Goal: Task Accomplishment & Management: Complete application form

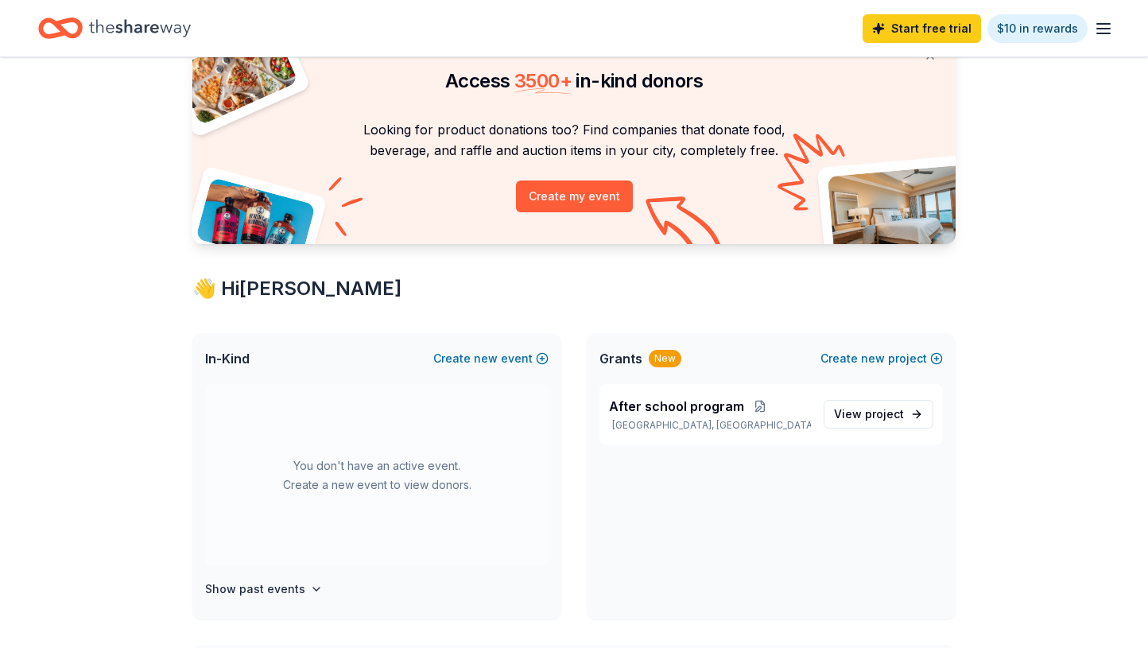
scroll to position [52, 0]
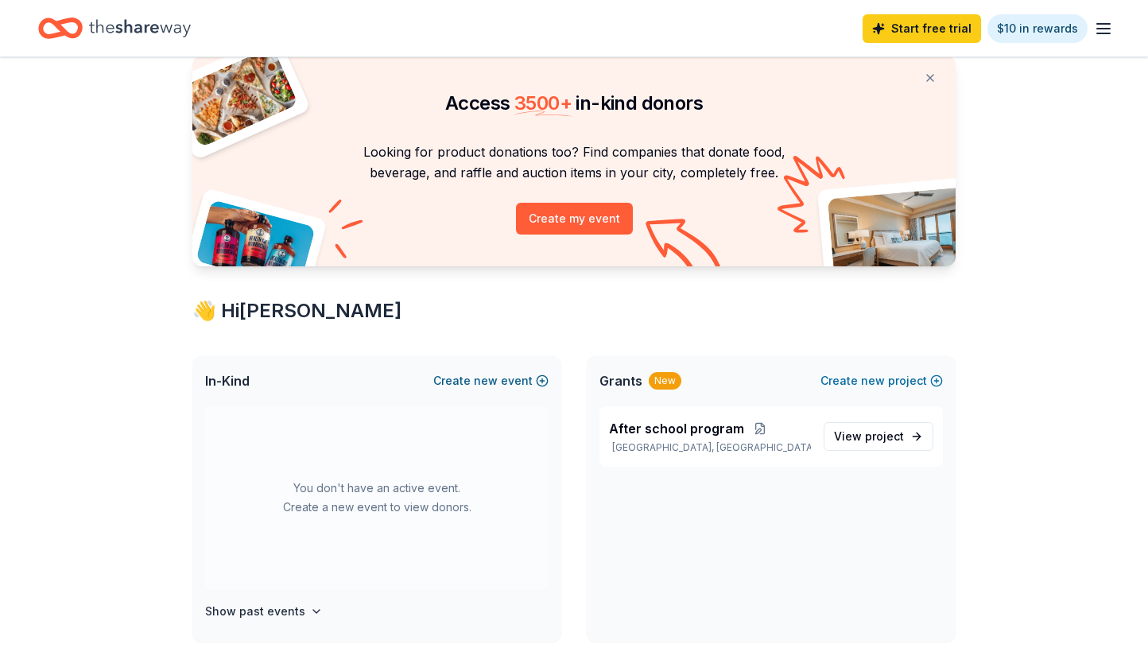
click at [541, 373] on button "Create new event" at bounding box center [490, 380] width 115 height 19
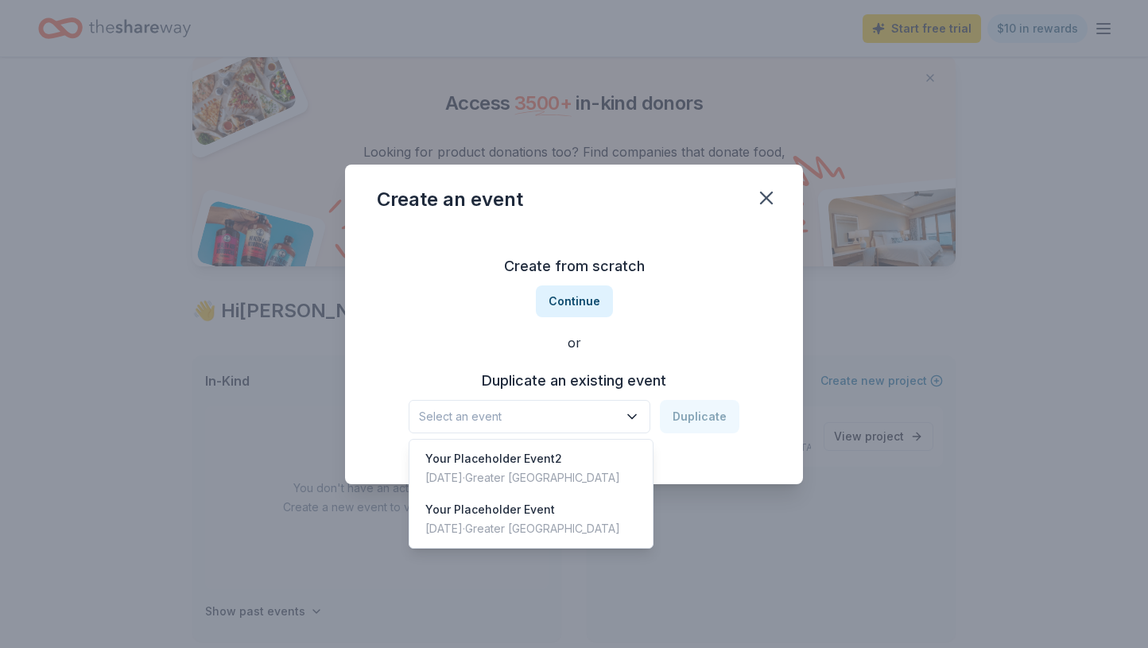
click at [627, 429] on button "Select an event" at bounding box center [530, 416] width 242 height 33
click at [585, 451] on div "Your Placeholder Event2 May 22, 2025 · Greater NYC" at bounding box center [531, 468] width 237 height 51
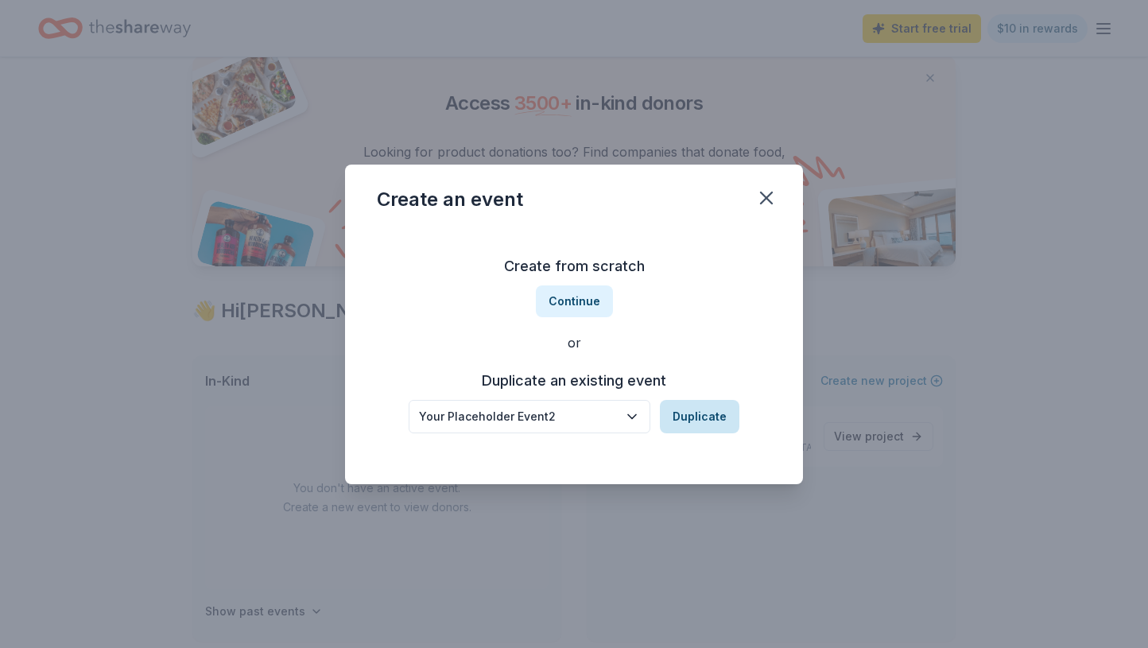
click at [698, 422] on button "Duplicate" at bounding box center [700, 416] width 80 height 33
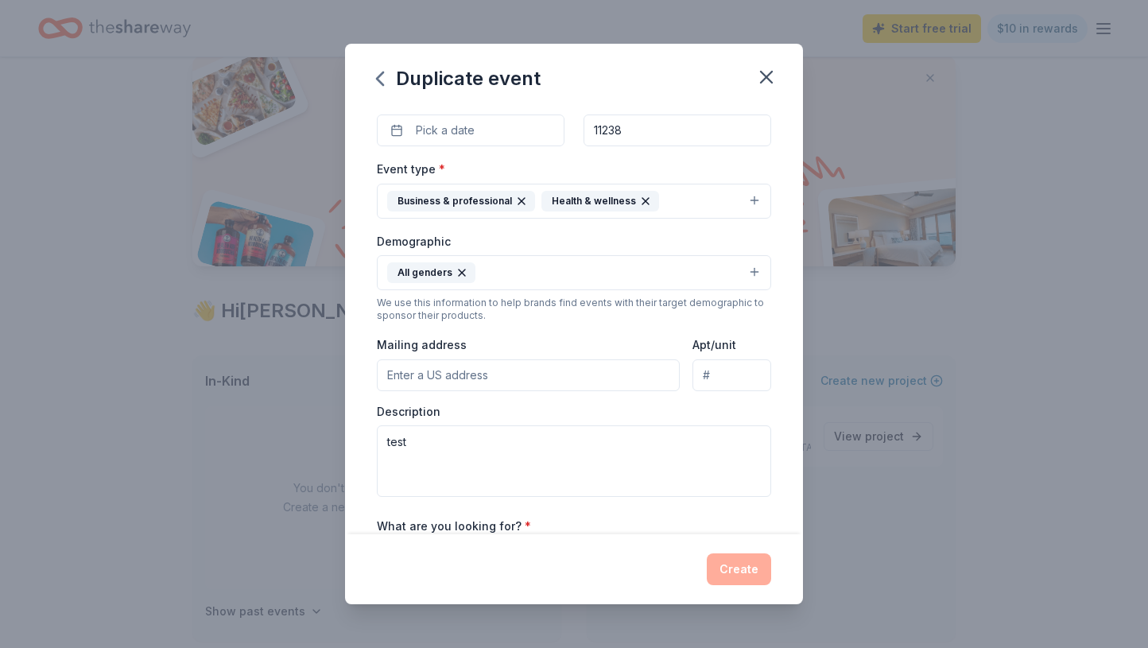
scroll to position [0, 0]
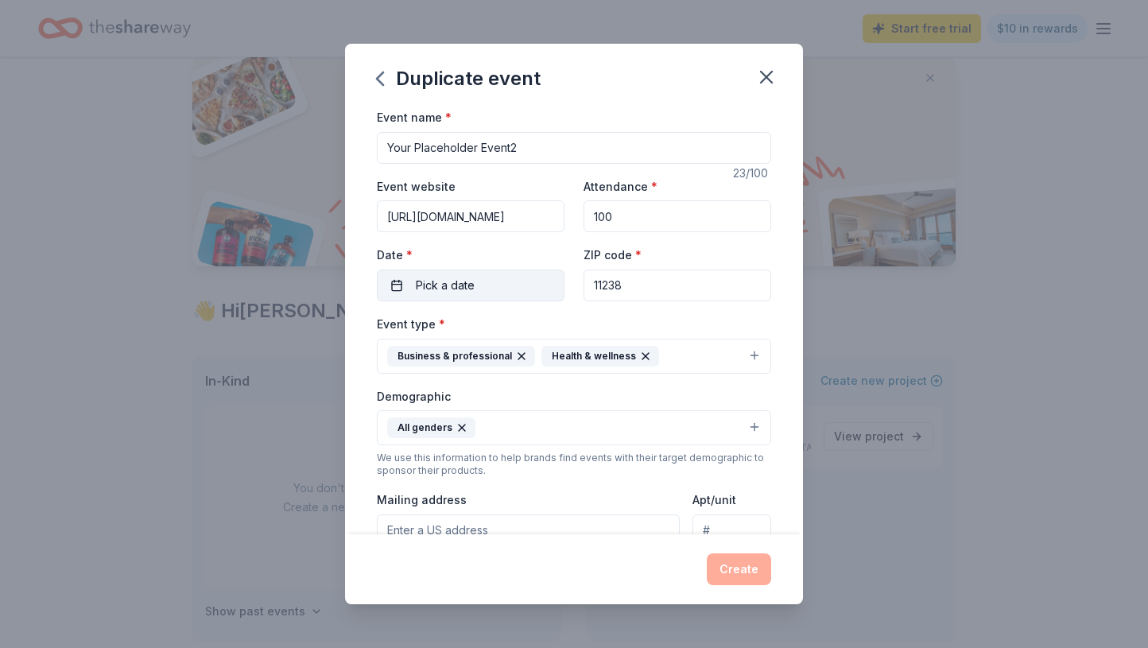
click at [510, 274] on button "Pick a date" at bounding box center [471, 286] width 188 height 32
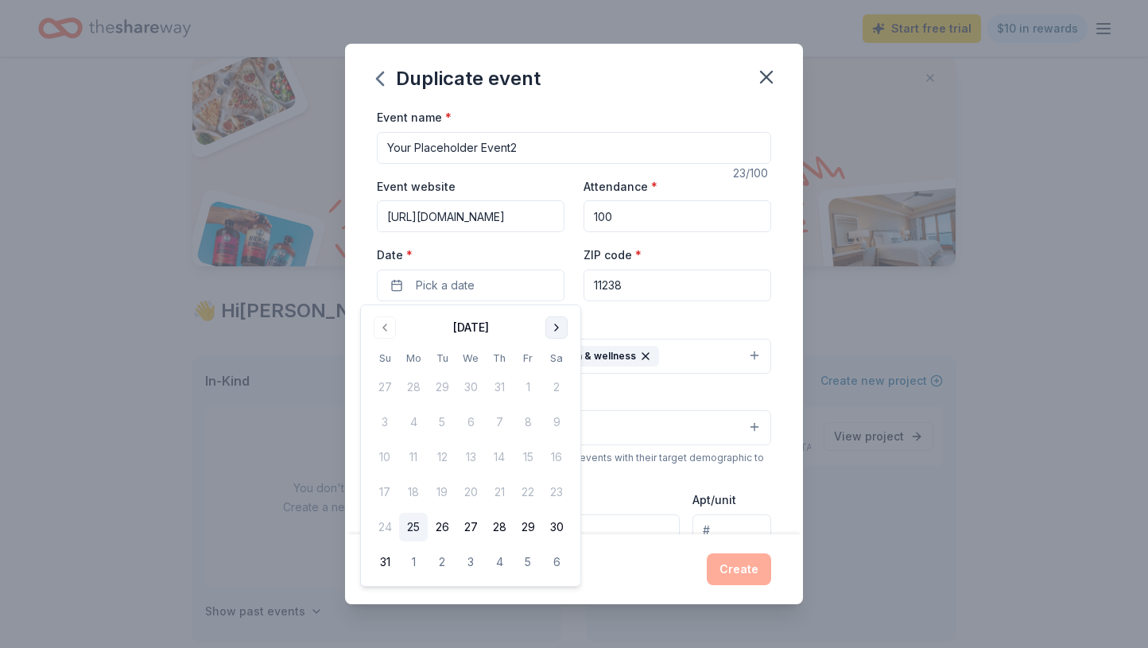
click at [554, 328] on button "Go to next month" at bounding box center [557, 328] width 22 height 22
click at [475, 386] on button "3" at bounding box center [470, 387] width 29 height 29
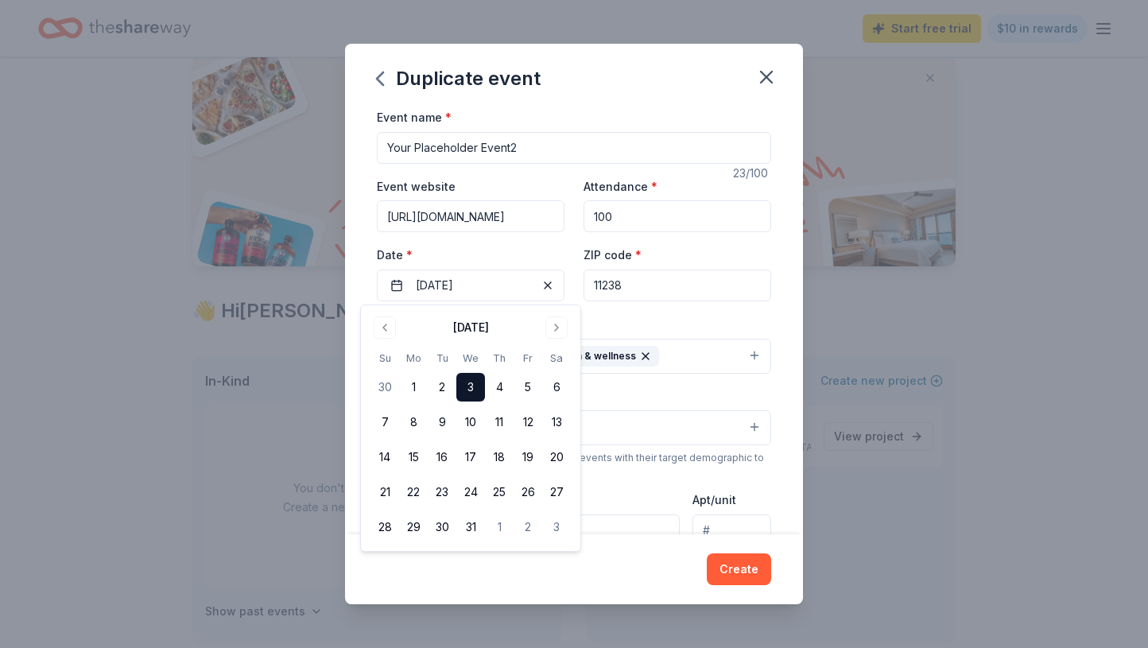
click at [709, 400] on div "Demographic All genders" at bounding box center [574, 417] width 394 height 60
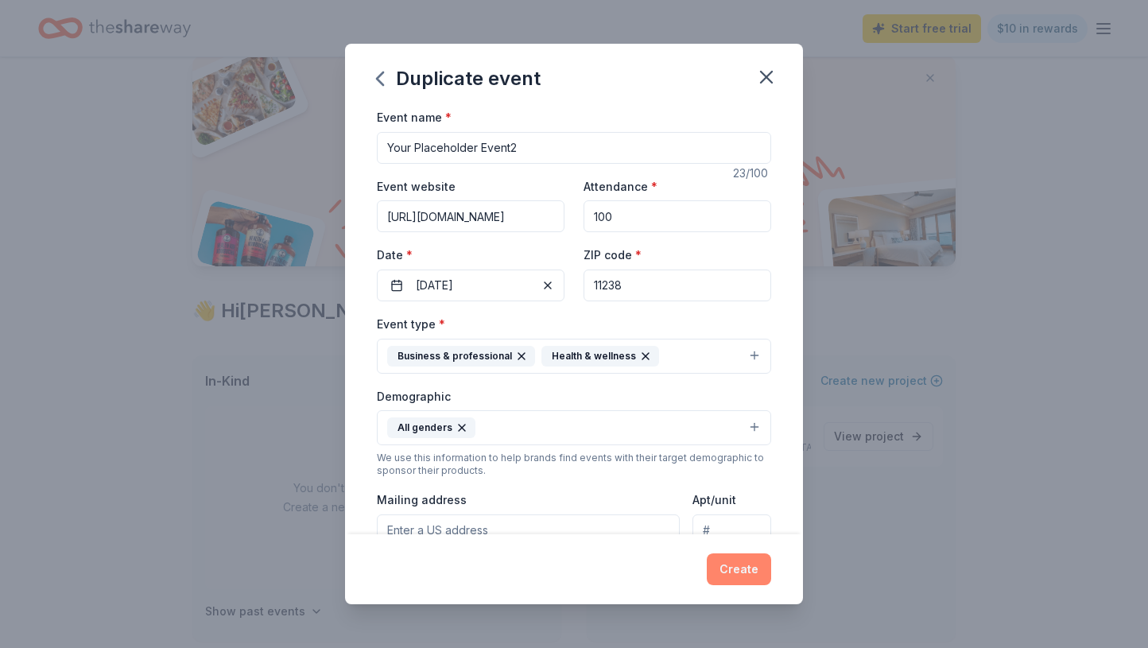
click at [735, 556] on button "Create" at bounding box center [739, 570] width 64 height 32
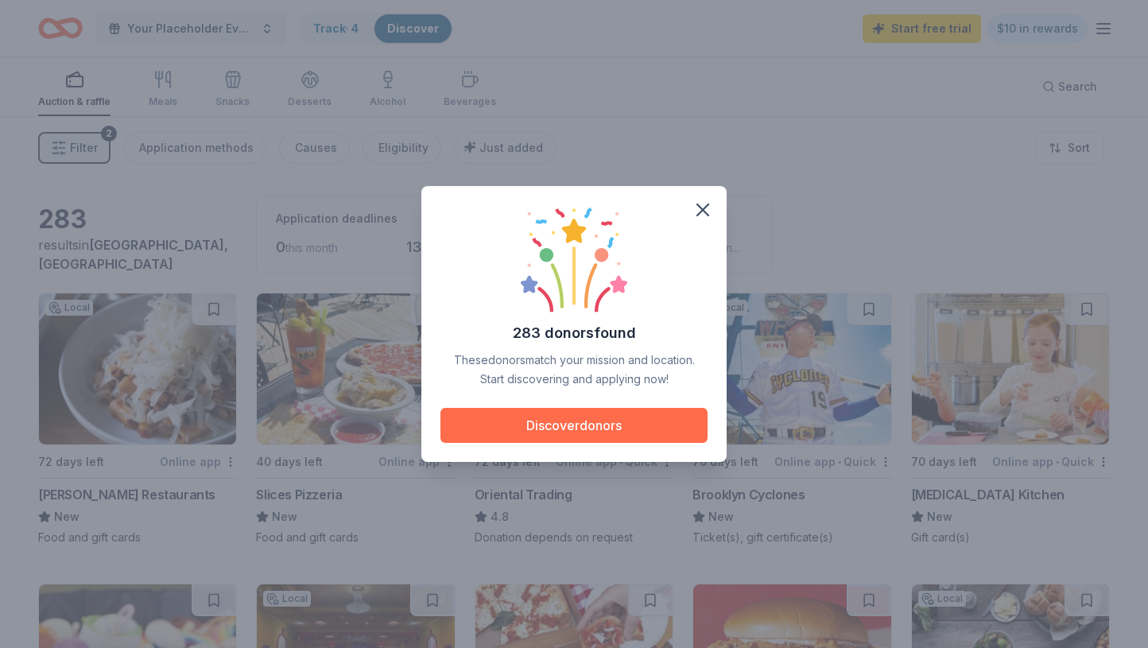
click at [633, 412] on button "Discover donors" at bounding box center [574, 425] width 267 height 35
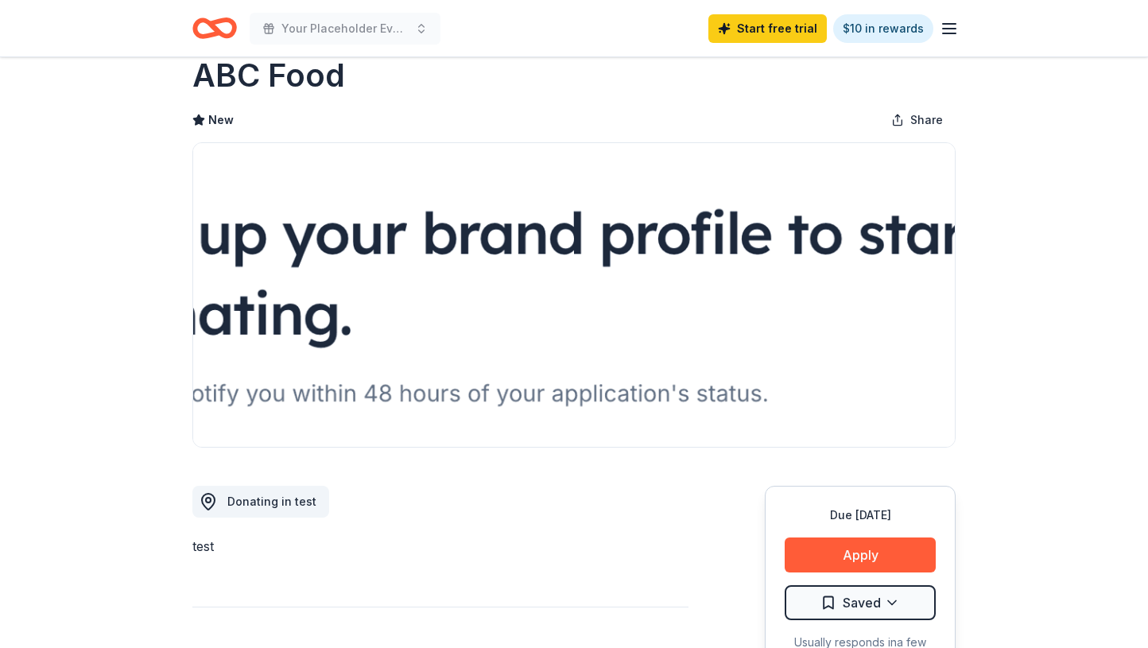
scroll to position [52, 0]
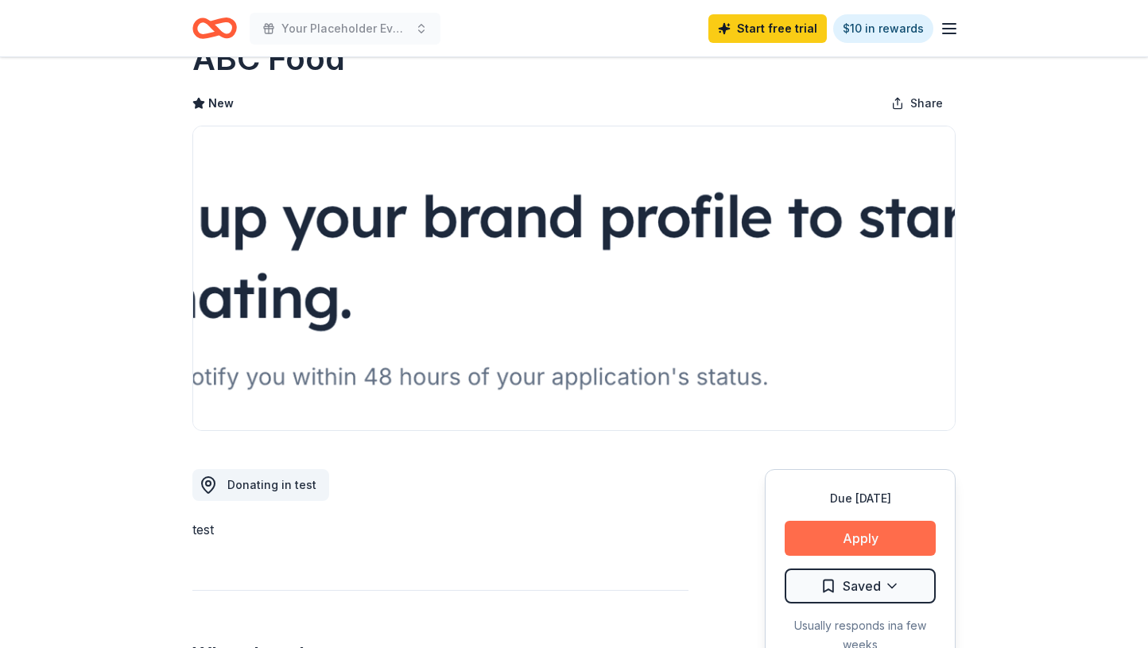
click at [913, 538] on button "Apply" at bounding box center [860, 538] width 151 height 35
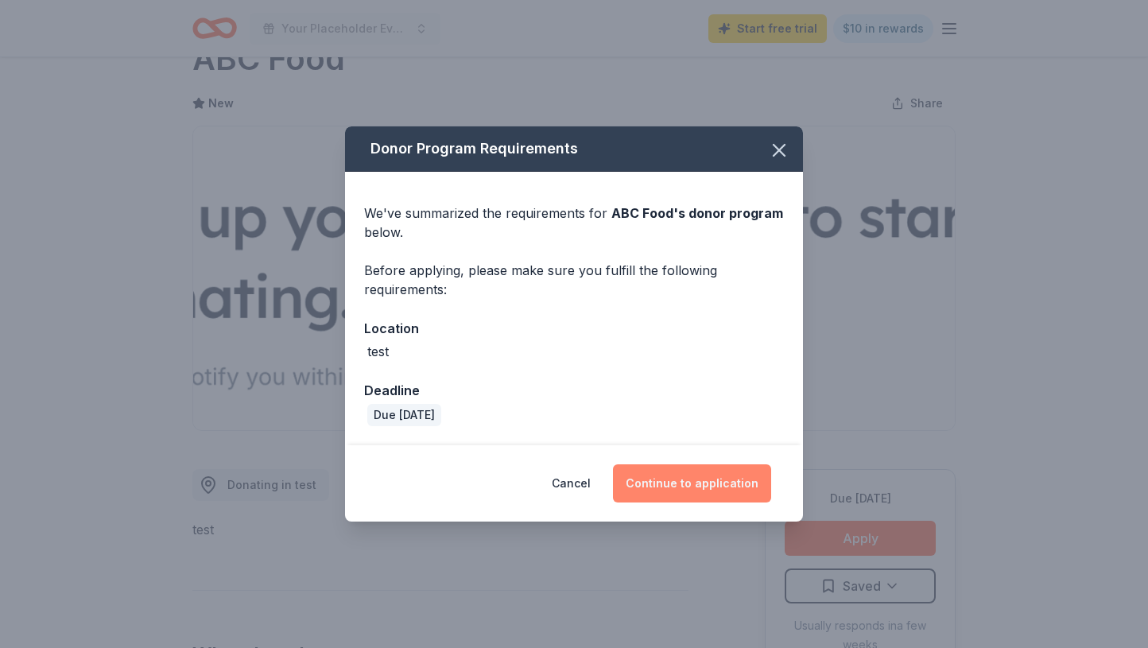
click at [704, 484] on button "Continue to application" at bounding box center [692, 483] width 158 height 38
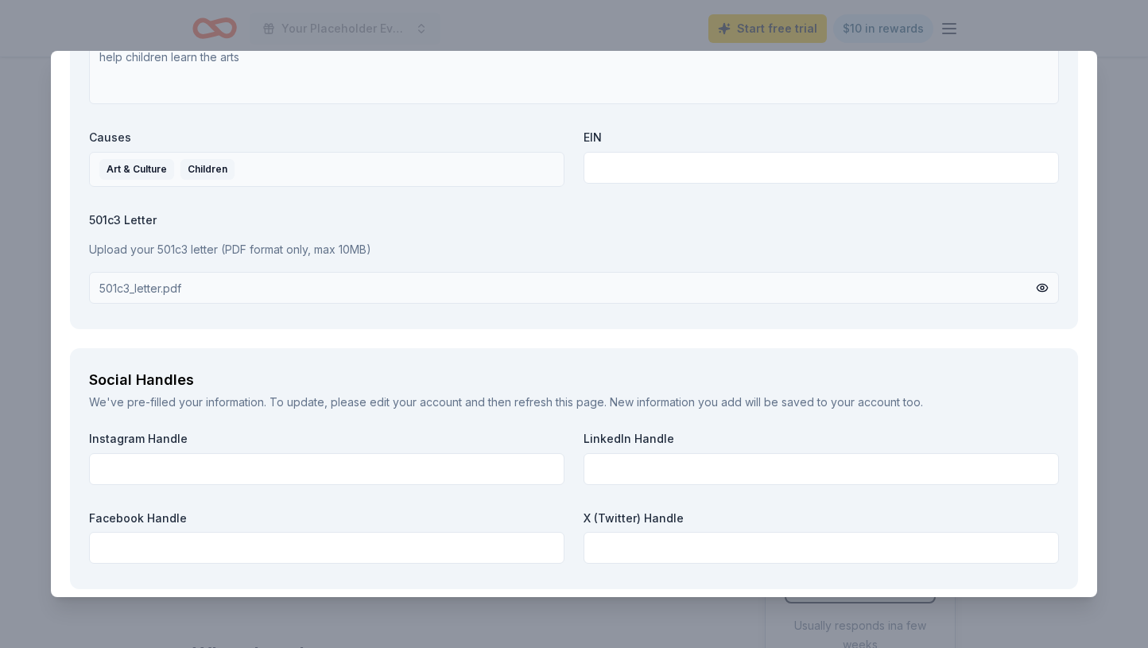
scroll to position [2193, 0]
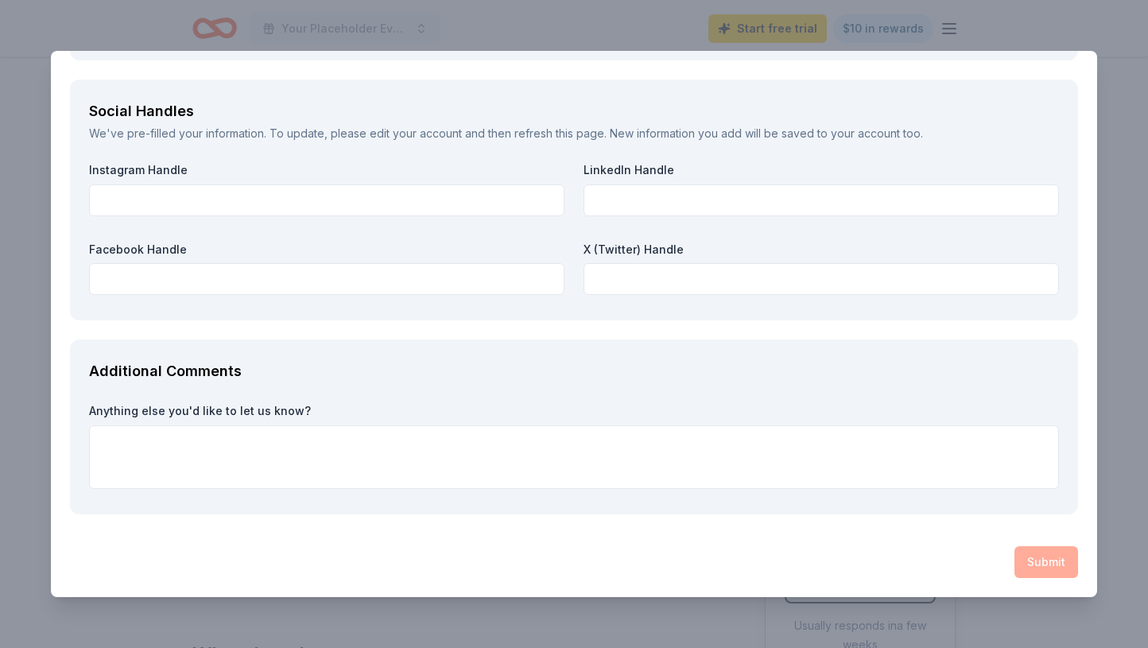
click at [1109, 375] on div "ABC Food Saved Report a mistake Due [DATE] Requirements Brand Requirements Befo…" at bounding box center [574, 324] width 1148 height 648
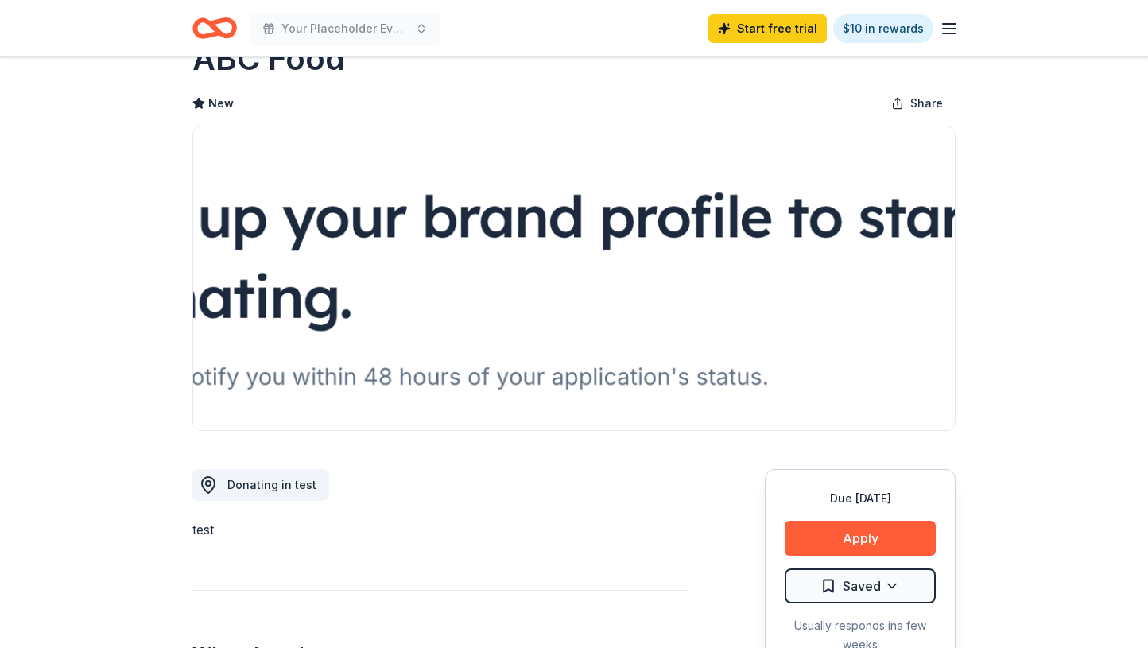
scroll to position [0, 0]
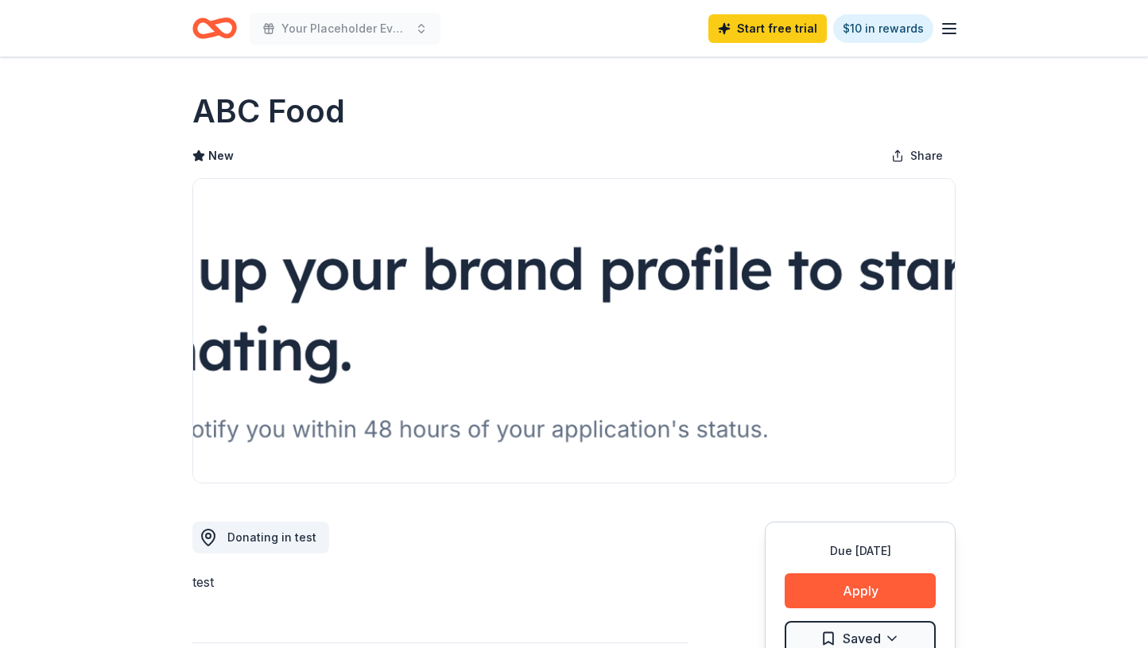
scroll to position [6, 0]
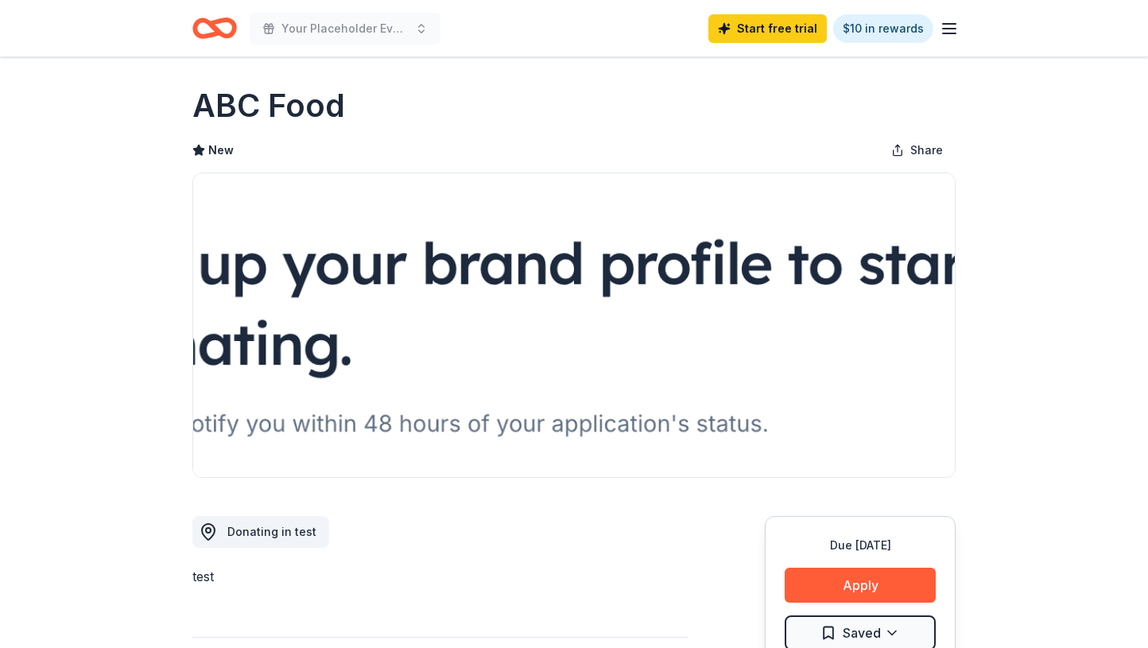
scroll to position [6, 0]
click at [874, 577] on button "Apply" at bounding box center [860, 585] width 151 height 35
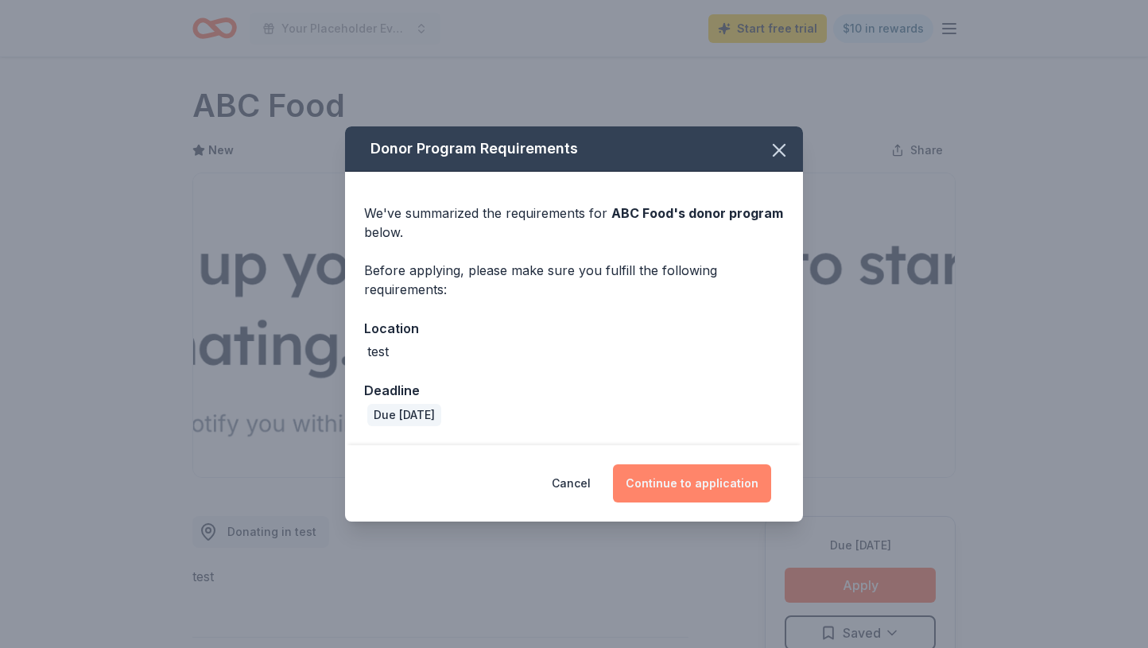
click at [694, 482] on button "Continue to application" at bounding box center [692, 483] width 158 height 38
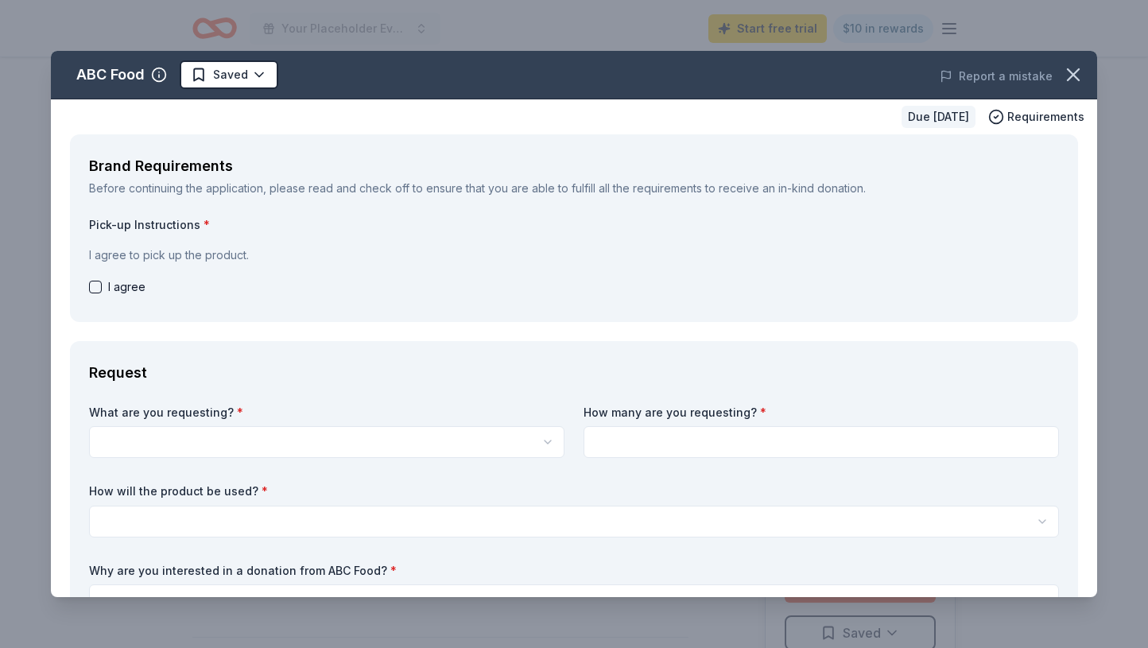
click at [91, 296] on div "I agree" at bounding box center [574, 287] width 970 height 19
click at [91, 288] on button "button" at bounding box center [95, 287] width 13 height 13
checkbox input "true"
click at [208, 413] on label "What are you requesting? *" at bounding box center [327, 413] width 476 height 16
click at [211, 433] on html "Your Placeholder Event2 Start free trial $10 in rewards Due [DATE] Share ABC Fo…" at bounding box center [574, 318] width 1148 height 648
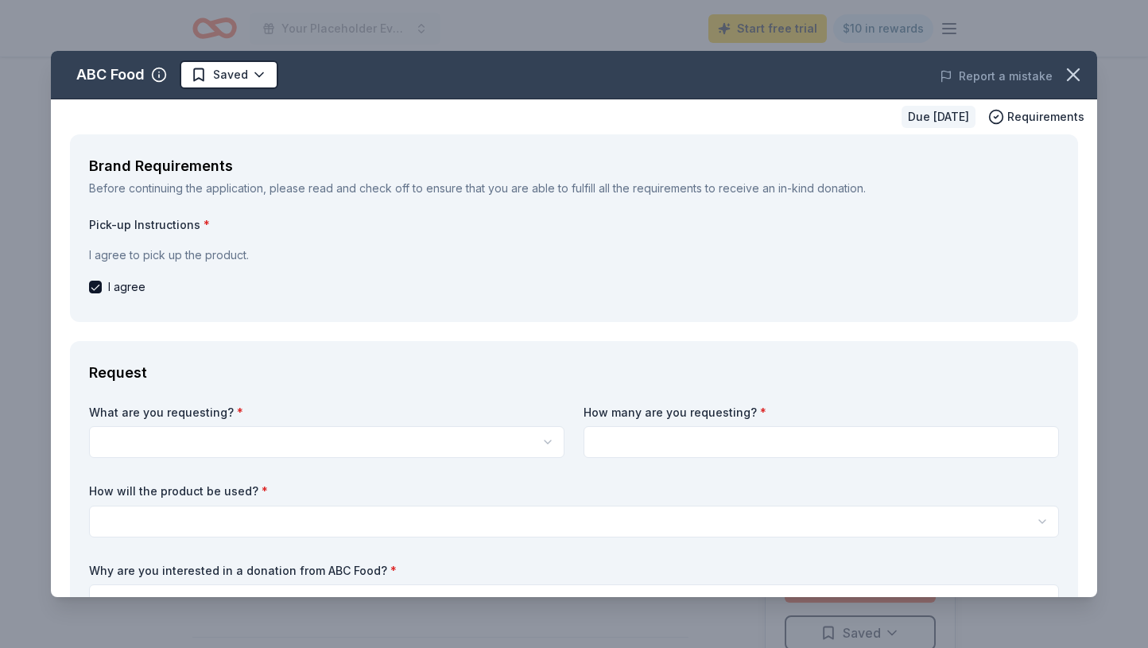
scroll to position [0, 0]
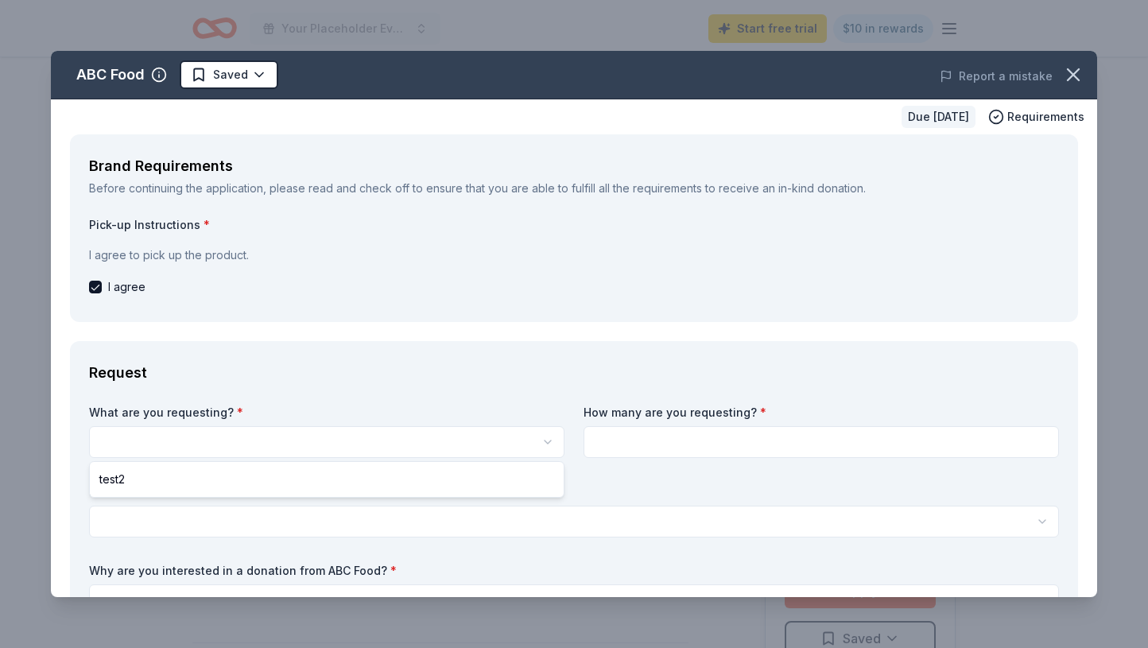
select select "test2"
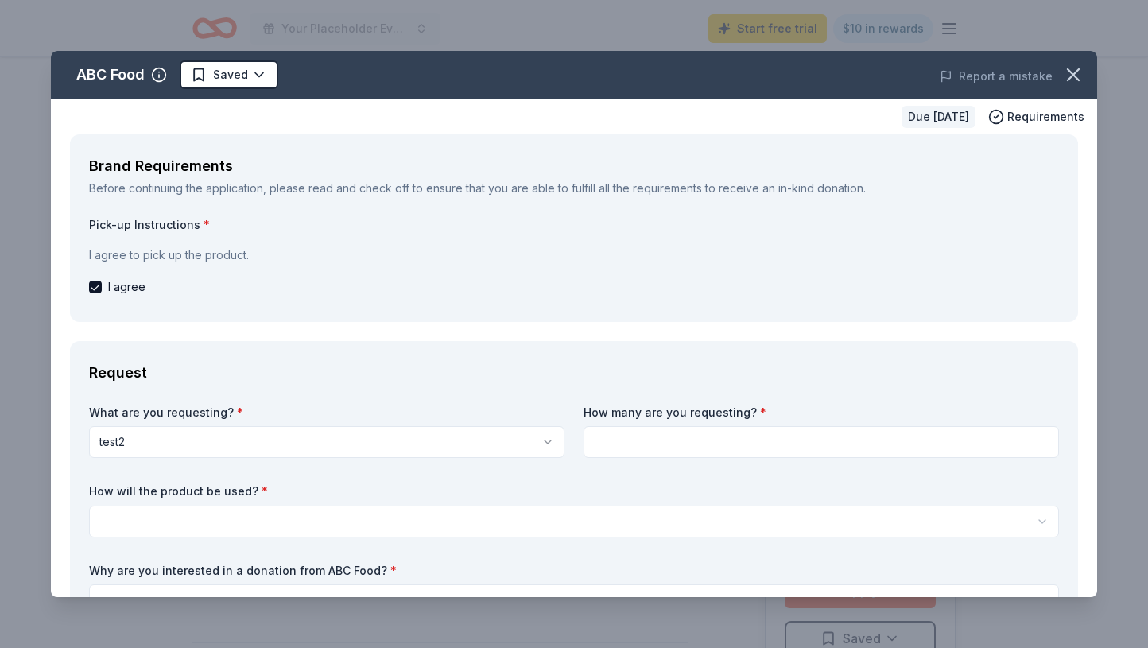
click at [632, 448] on input at bounding box center [822, 442] width 476 height 32
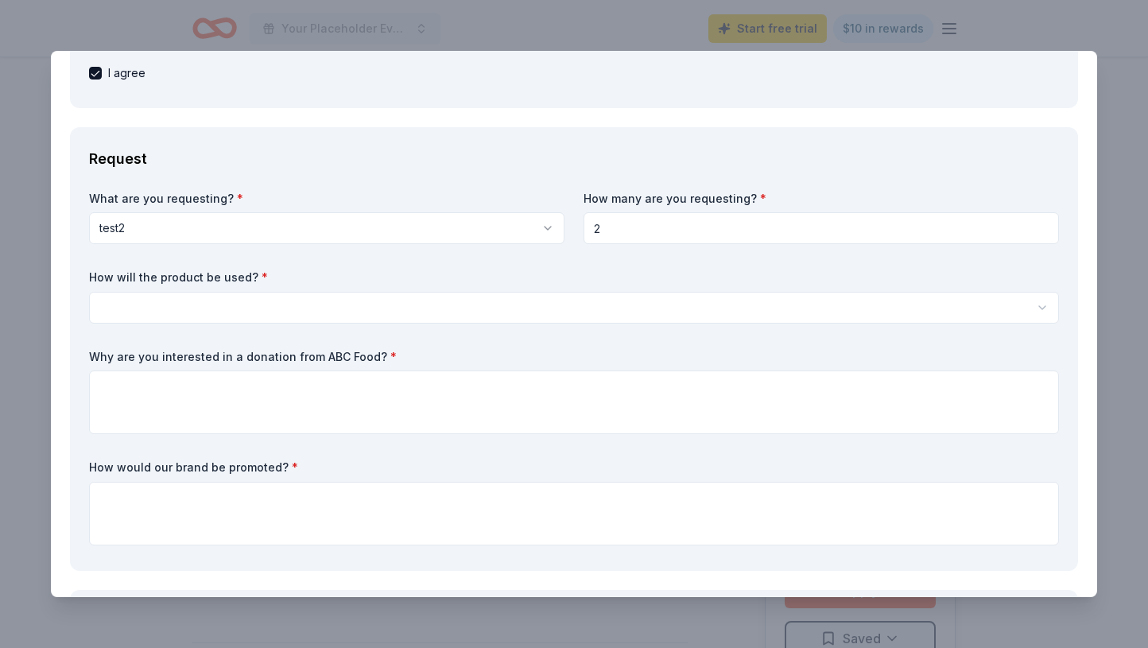
type input "2"
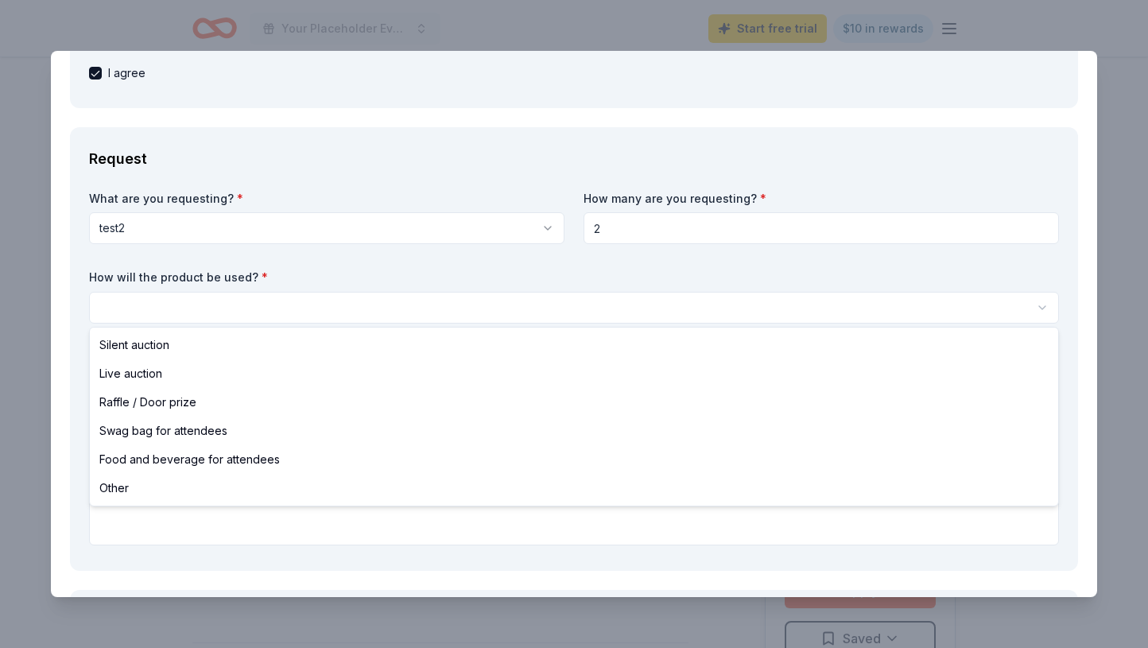
click at [538, 314] on html "Your Placeholder Event2 Start free trial $10 in rewards Due [DATE] Share ABC Fo…" at bounding box center [574, 324] width 1148 height 648
select select "silentAuction"
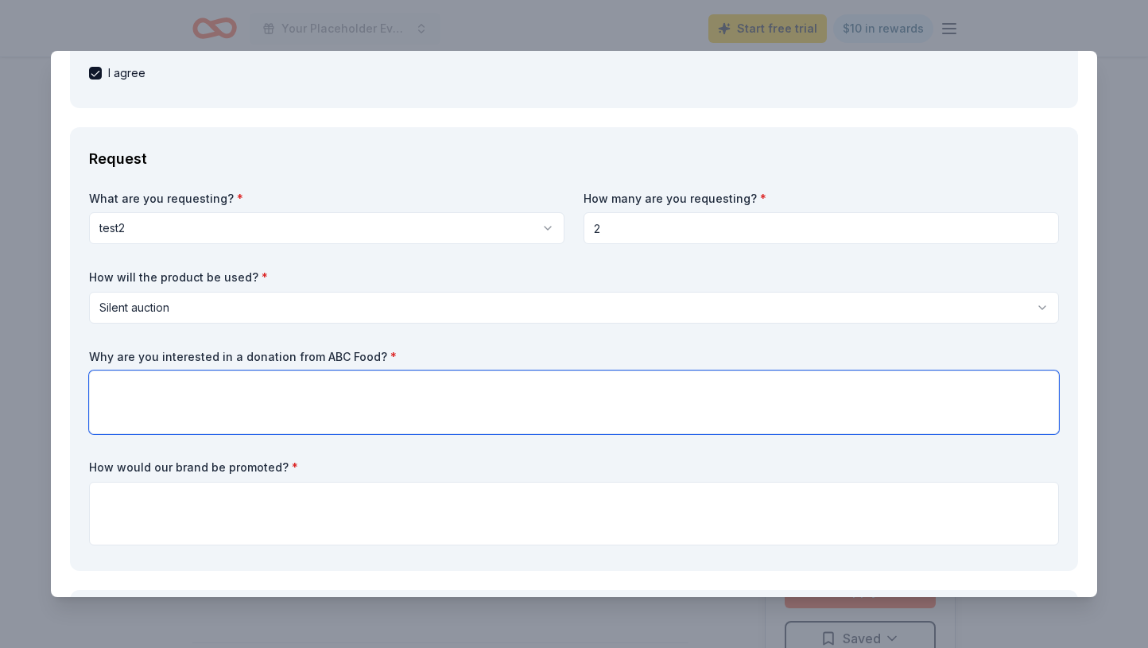
click at [461, 407] on textarea at bounding box center [574, 403] width 970 height 64
type textarea "test"
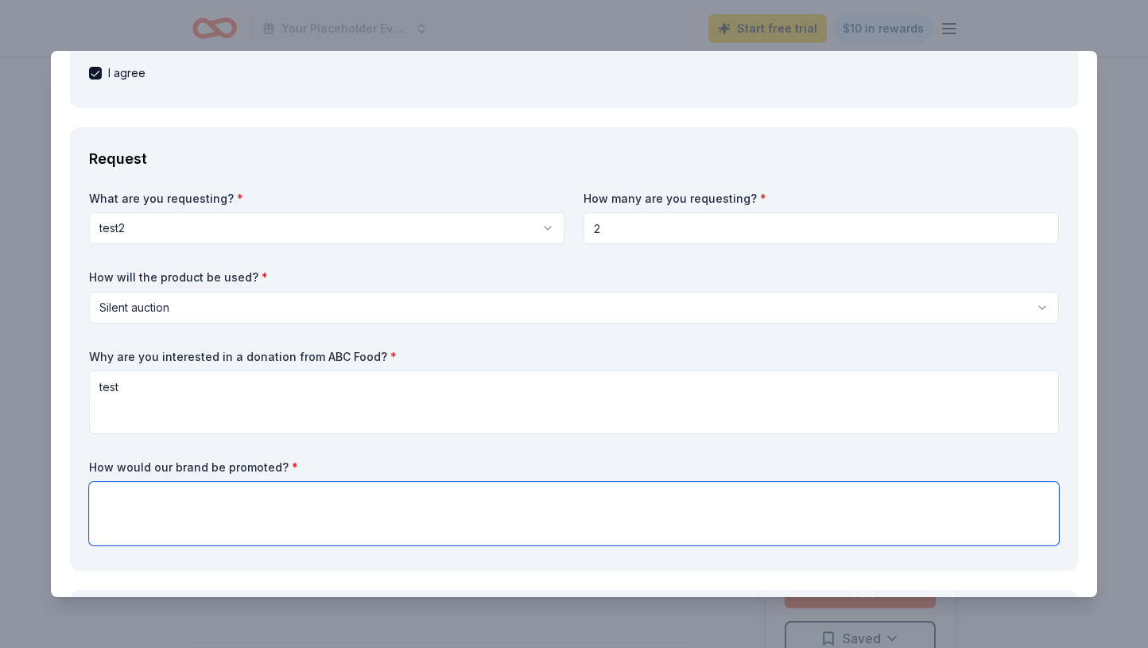
click at [390, 527] on textarea at bounding box center [574, 514] width 970 height 64
paste textarea "test"
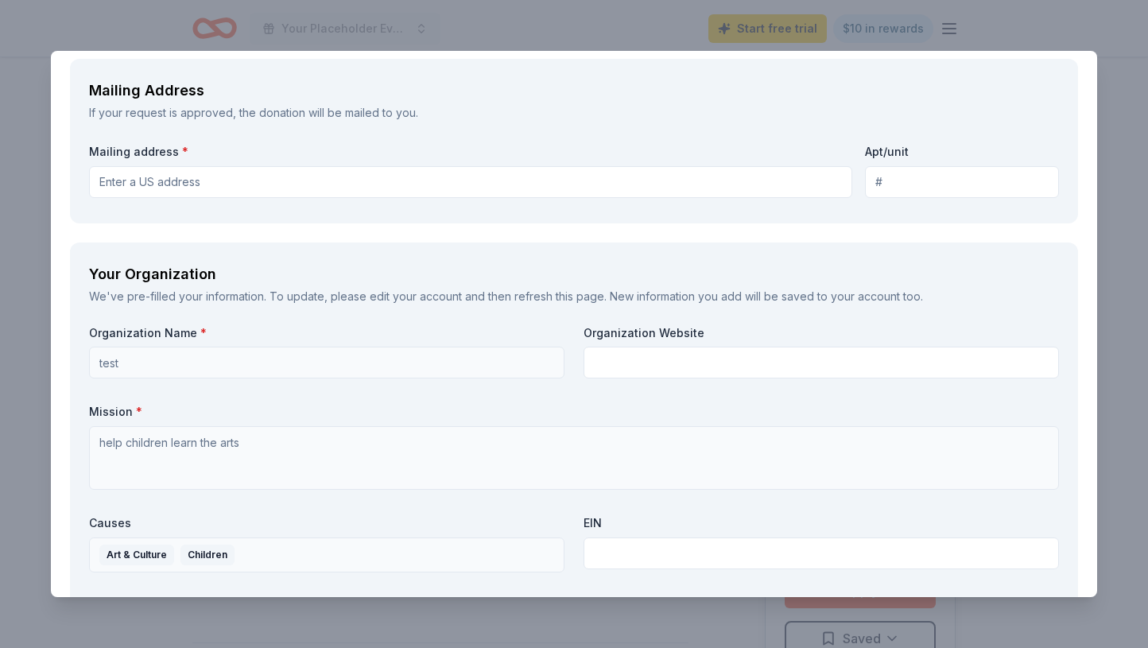
scroll to position [1553, 0]
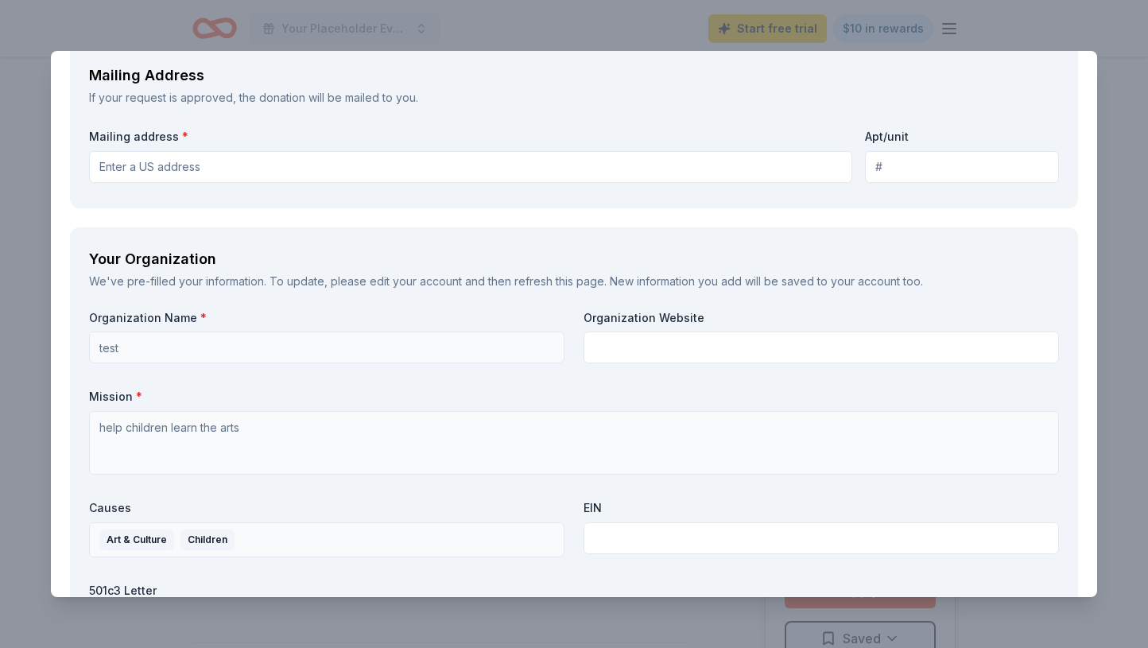
type textarea "test"
click at [332, 161] on input "Mailing address *" at bounding box center [470, 167] width 763 height 32
type input "[STREET_ADDRESS][US_STATE]"
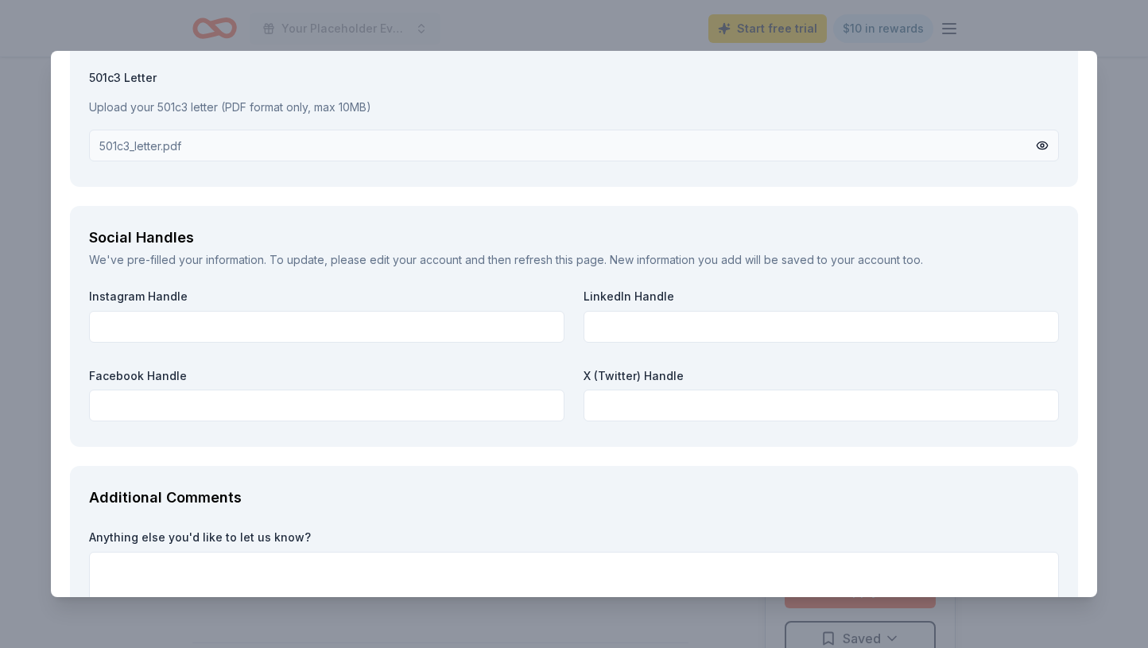
scroll to position [2193, 0]
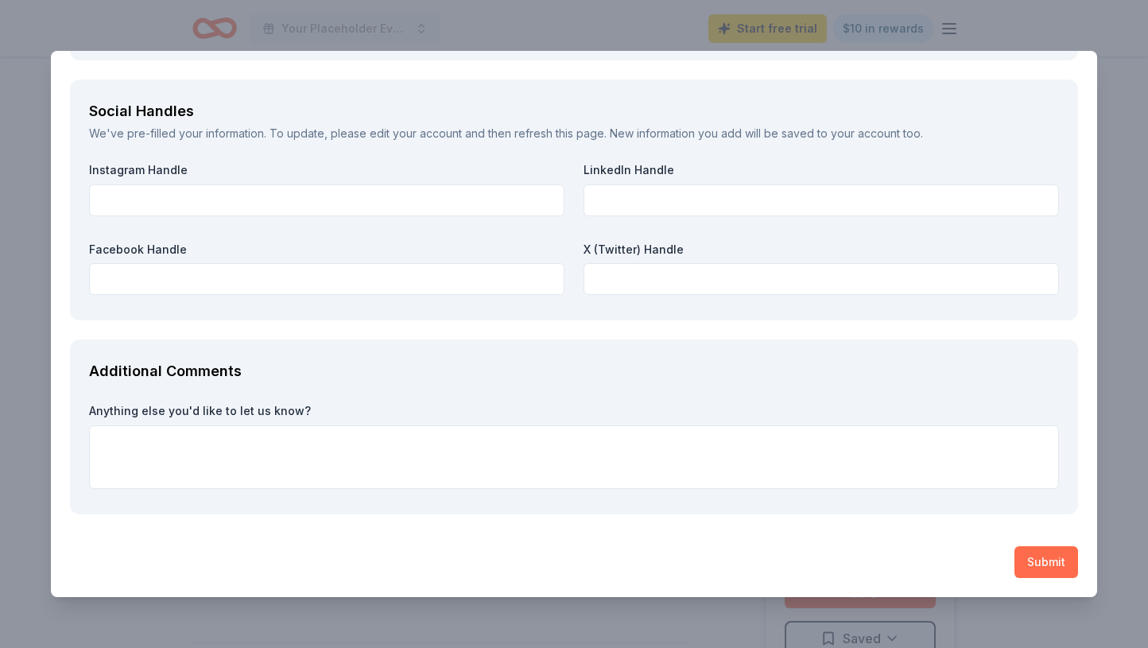
click at [1031, 550] on button "Submit" at bounding box center [1047, 562] width 64 height 32
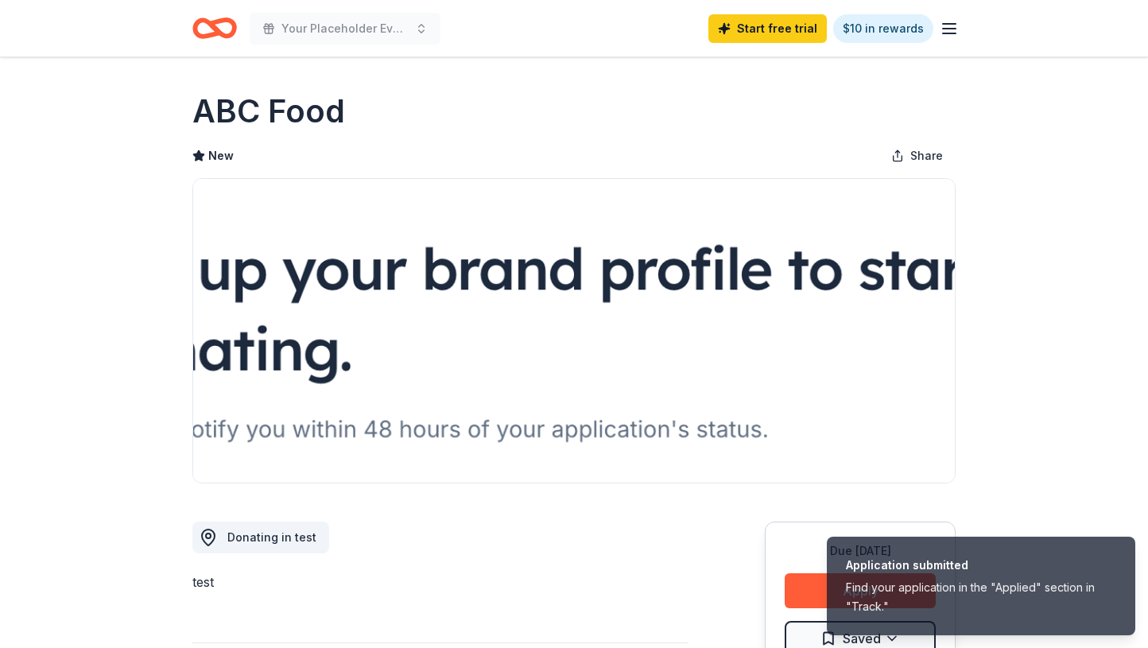
click at [216, 33] on icon "Home" at bounding box center [222, 28] width 25 height 16
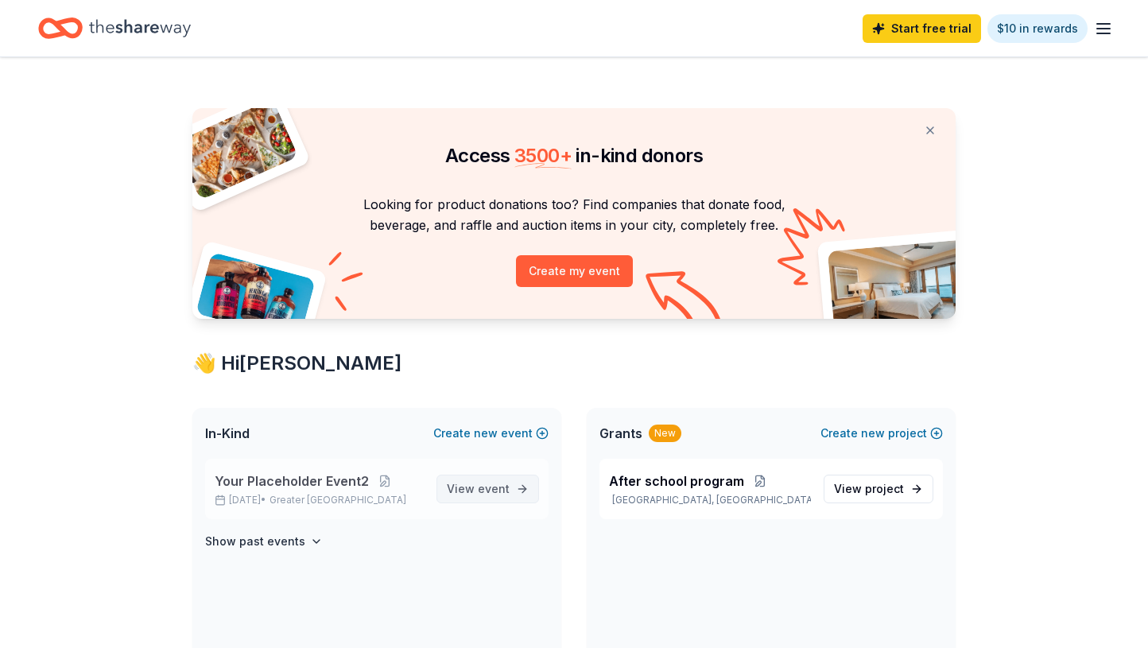
click at [464, 488] on span "View event" at bounding box center [478, 489] width 63 height 19
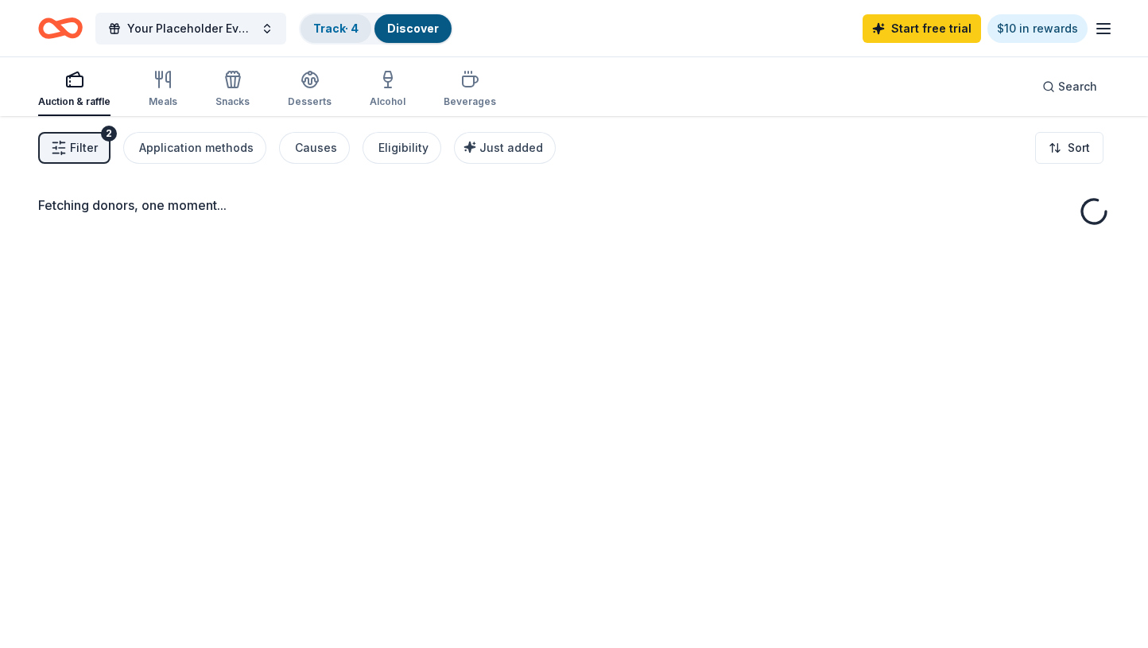
click at [318, 36] on div "Track · 4" at bounding box center [336, 28] width 71 height 29
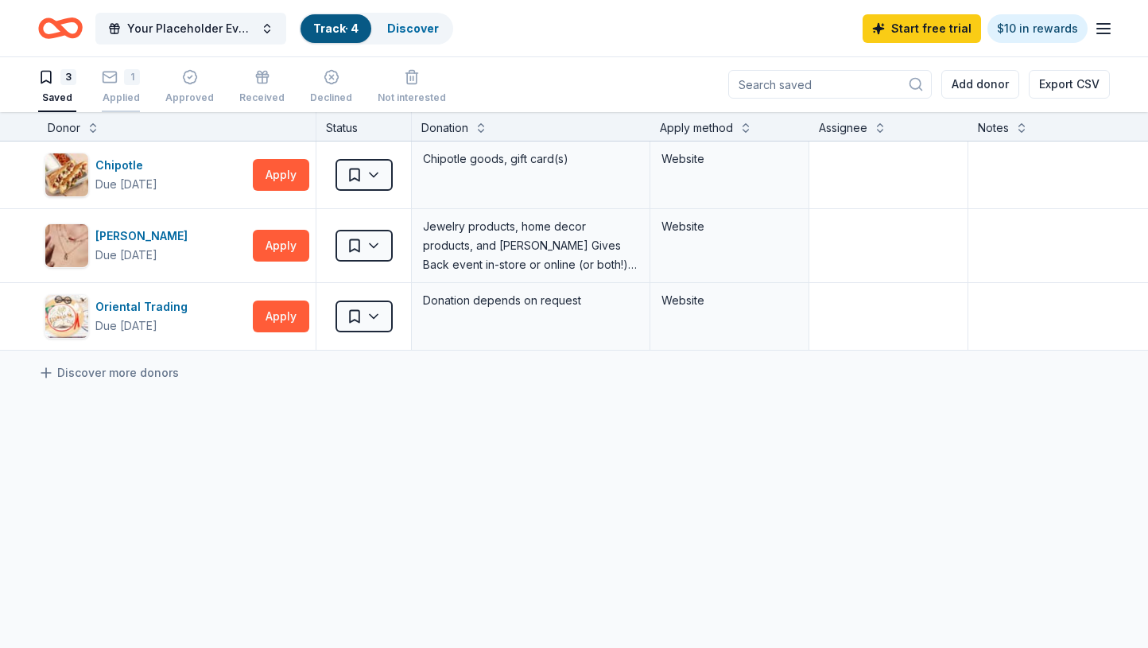
click at [134, 80] on div "1" at bounding box center [132, 77] width 16 height 16
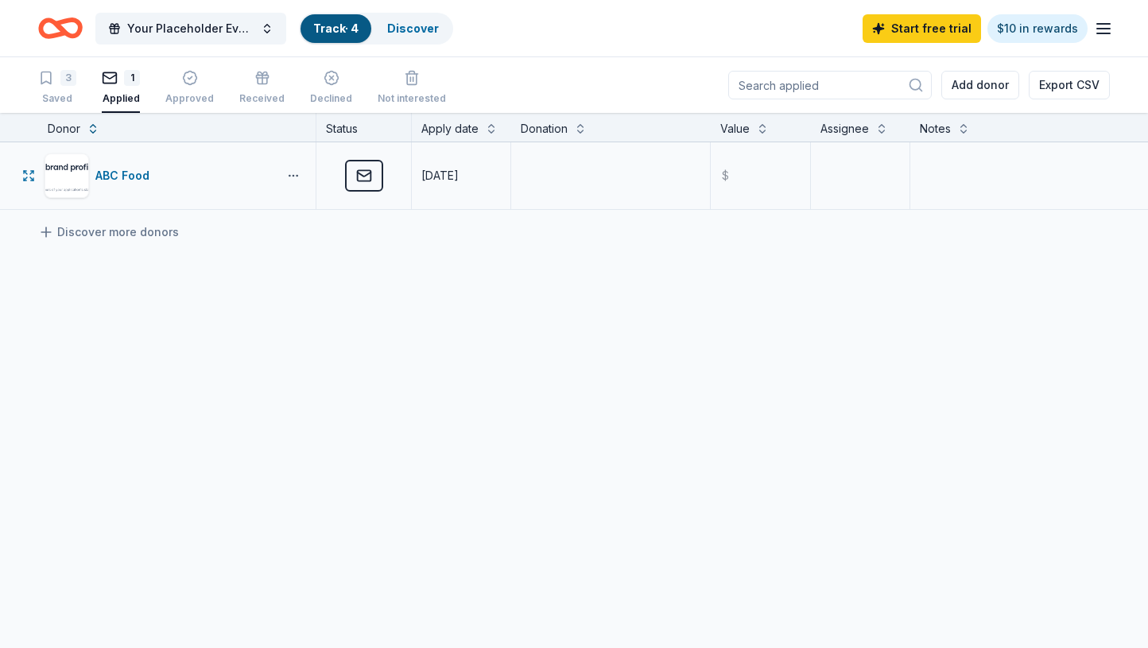
click at [299, 177] on button "button" at bounding box center [294, 175] width 32 height 13
click at [255, 246] on div "View application" at bounding box center [235, 245] width 140 height 29
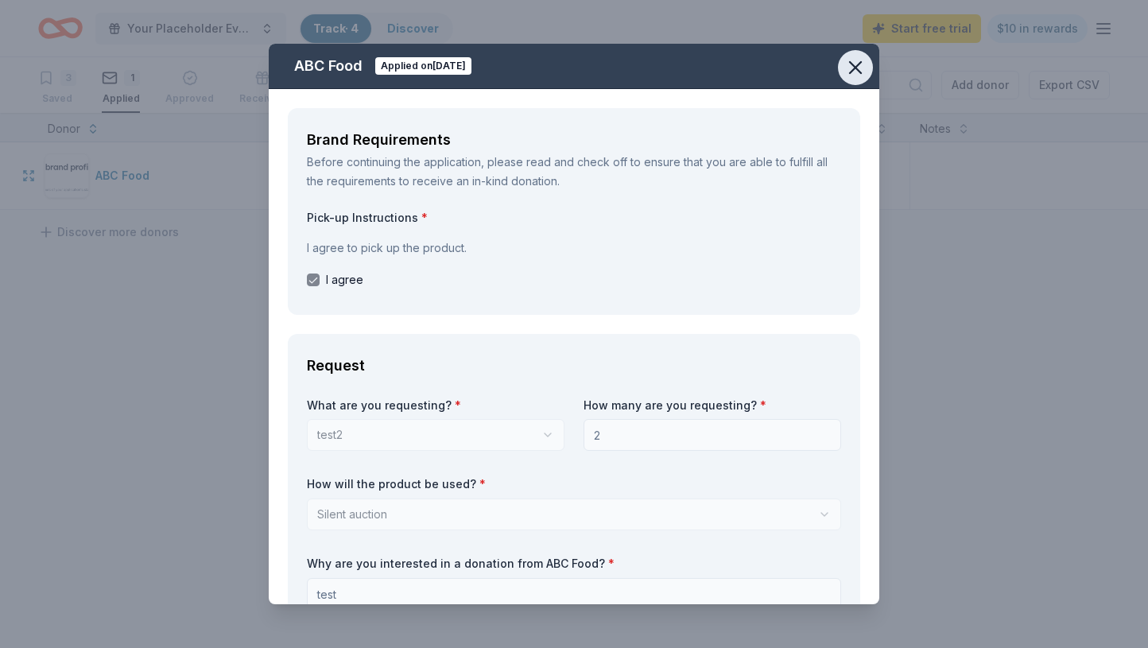
click at [853, 63] on icon "button" at bounding box center [855, 67] width 11 height 11
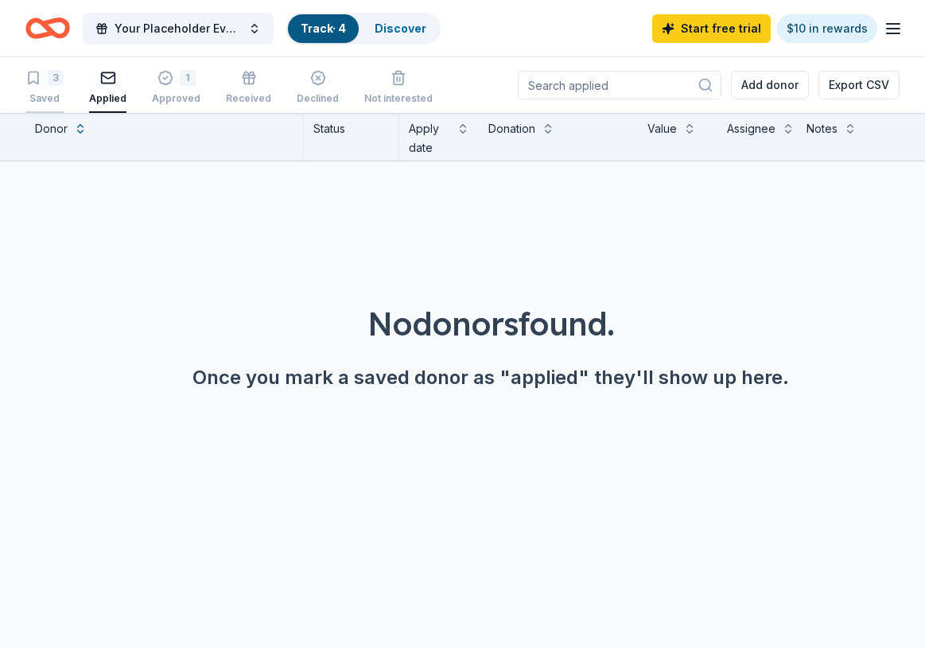
click at [43, 91] on div "3 Saved" at bounding box center [44, 87] width 38 height 35
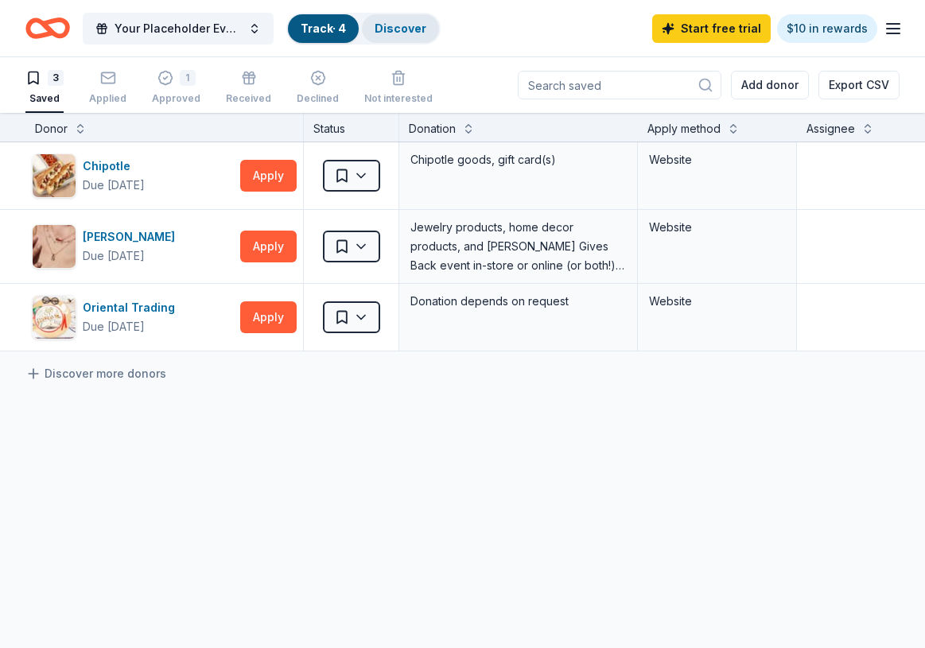
click at [416, 30] on link "Discover" at bounding box center [401, 28] width 52 height 14
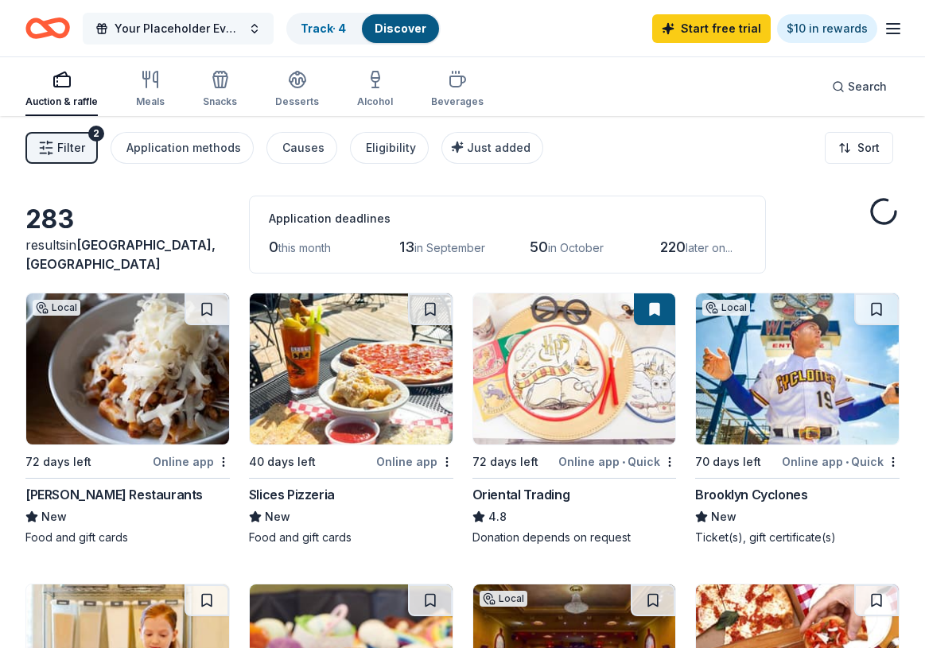
click at [258, 21] on button "Your Placeholder Event2" at bounding box center [178, 29] width 191 height 32
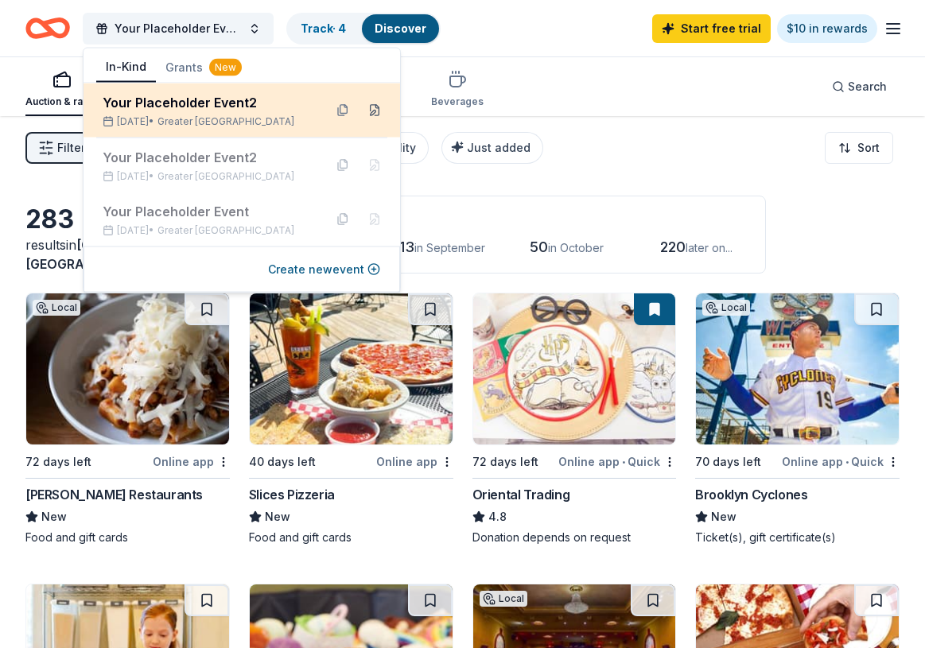
click at [375, 111] on button at bounding box center [374, 110] width 25 height 25
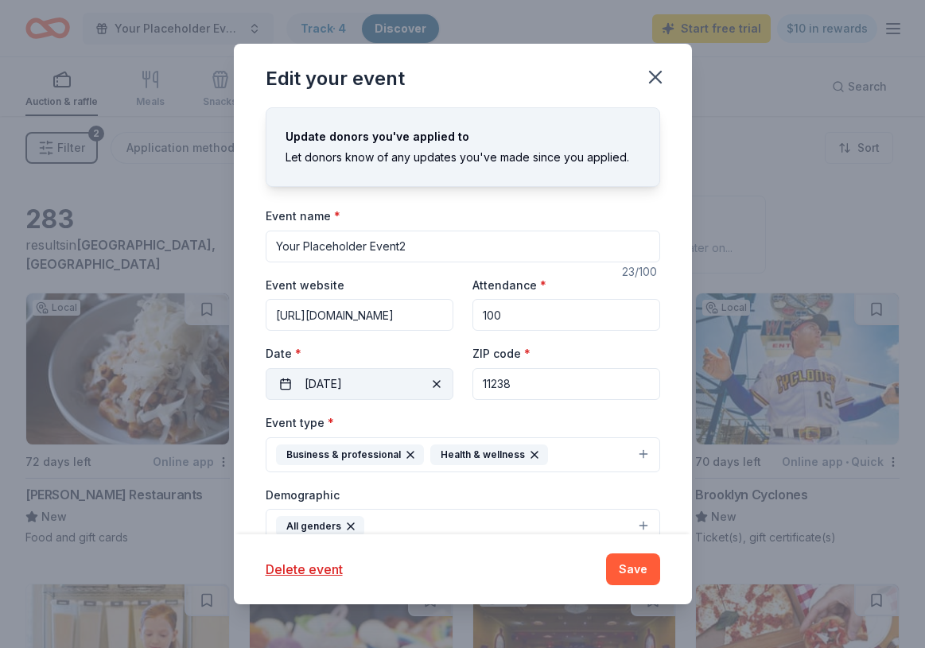
click at [357, 378] on button "[DATE]" at bounding box center [360, 384] width 188 height 32
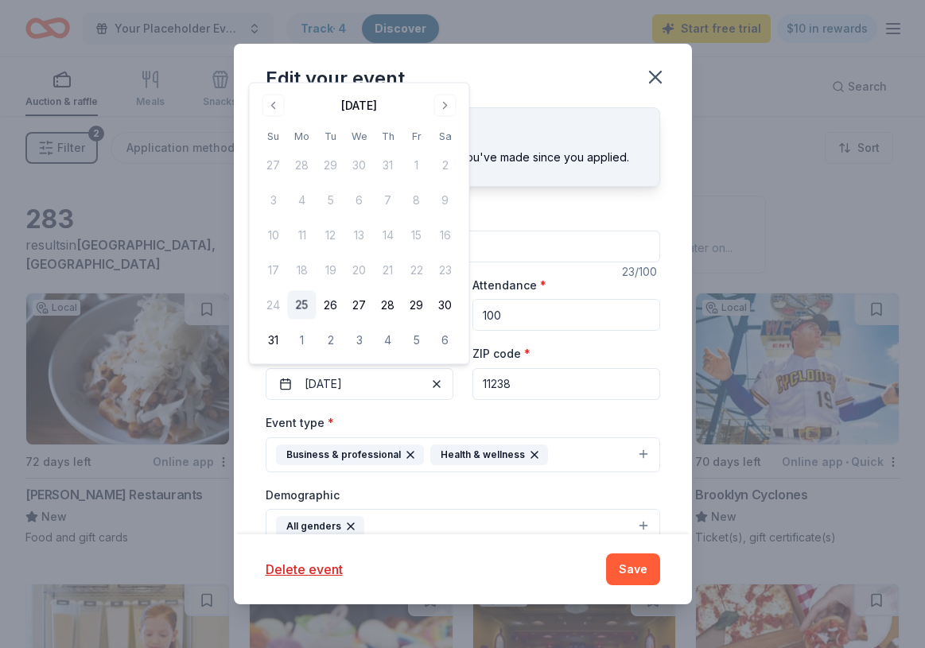
click at [307, 300] on button "25" at bounding box center [302, 305] width 29 height 29
click at [631, 568] on button "Save" at bounding box center [633, 570] width 54 height 32
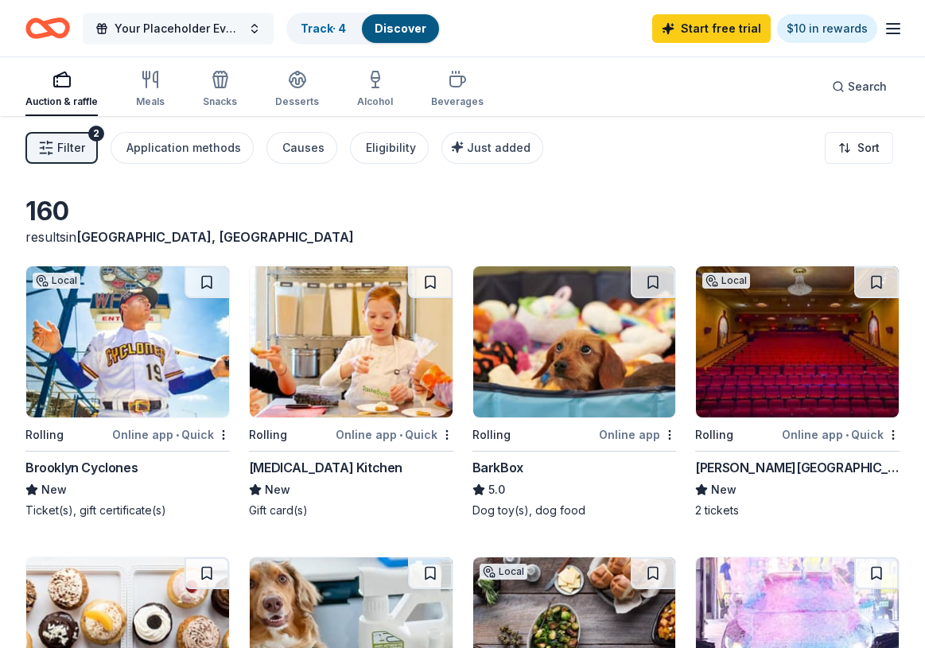
click at [254, 27] on button "Your Placeholder Event2" at bounding box center [178, 29] width 191 height 32
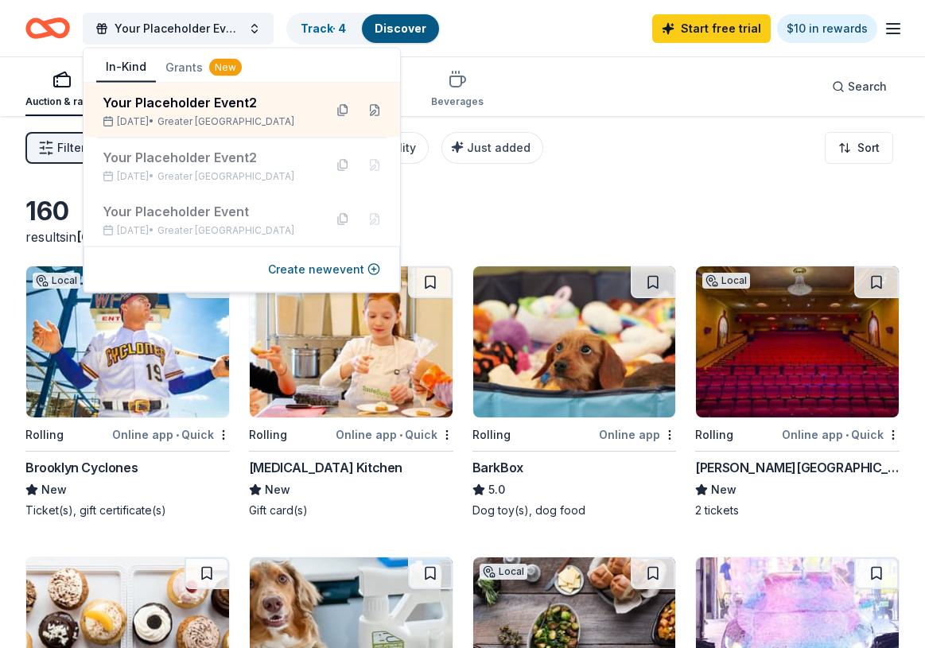
click at [653, 176] on div "Filter 2 Application methods Causes Eligibility Just added Sort" at bounding box center [462, 148] width 925 height 64
